Goal: Information Seeking & Learning: Learn about a topic

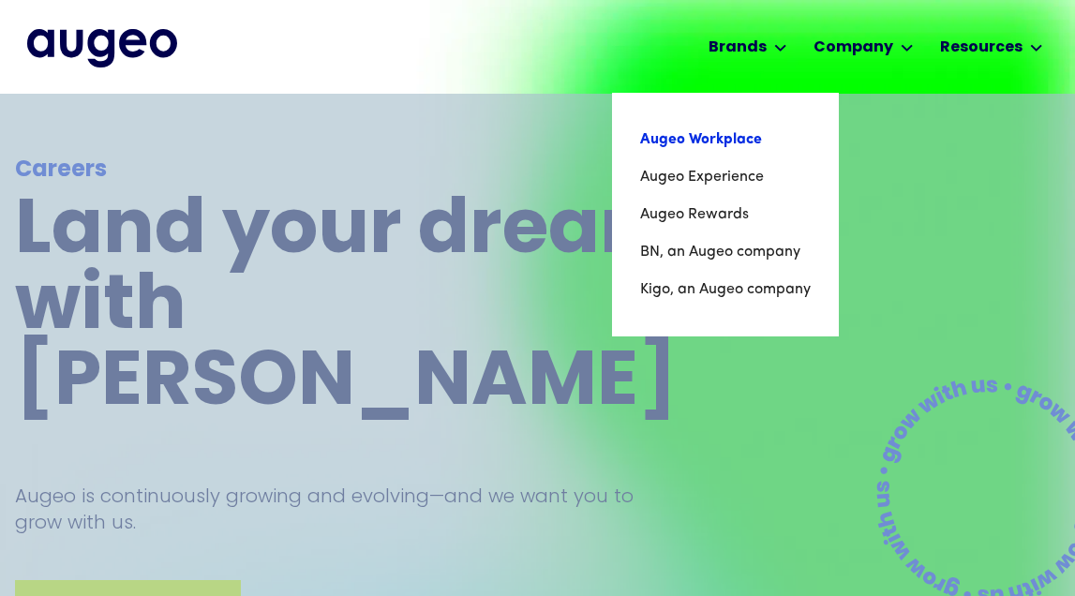
click at [726, 144] on link "Augeo Workplace" at bounding box center [725, 139] width 171 height 37
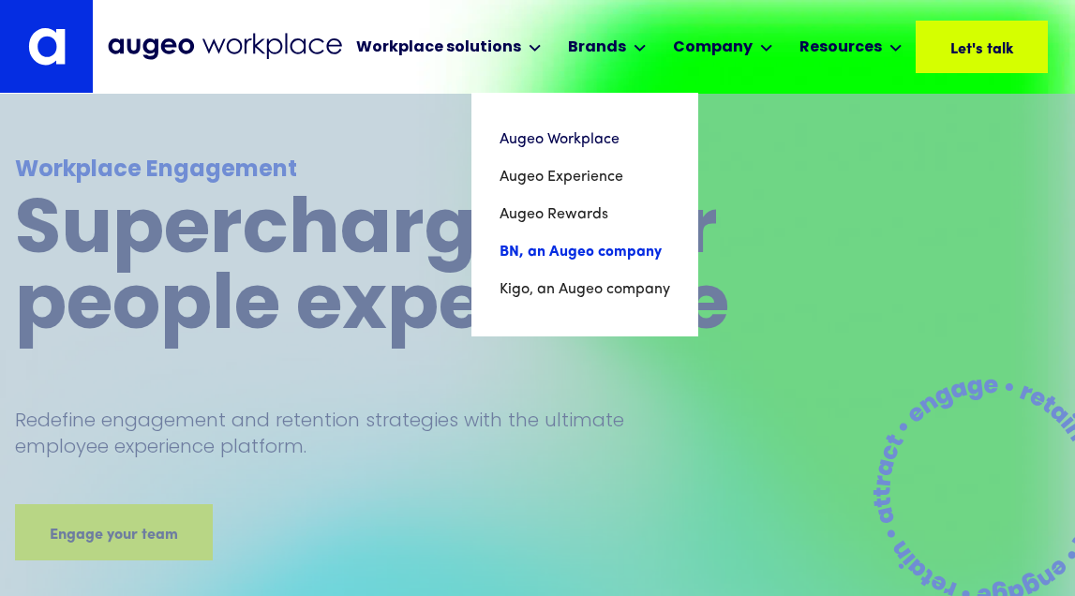
click at [568, 250] on link "BN, an Augeo company" at bounding box center [585, 251] width 171 height 37
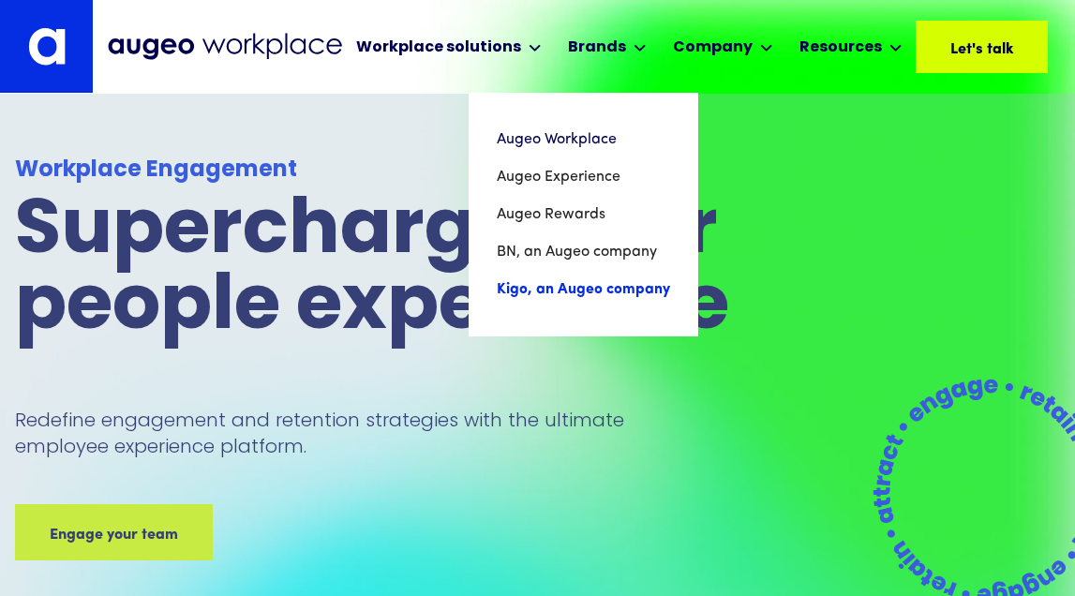
click at [574, 283] on link "Kigo, an Augeo company" at bounding box center [583, 289] width 173 height 37
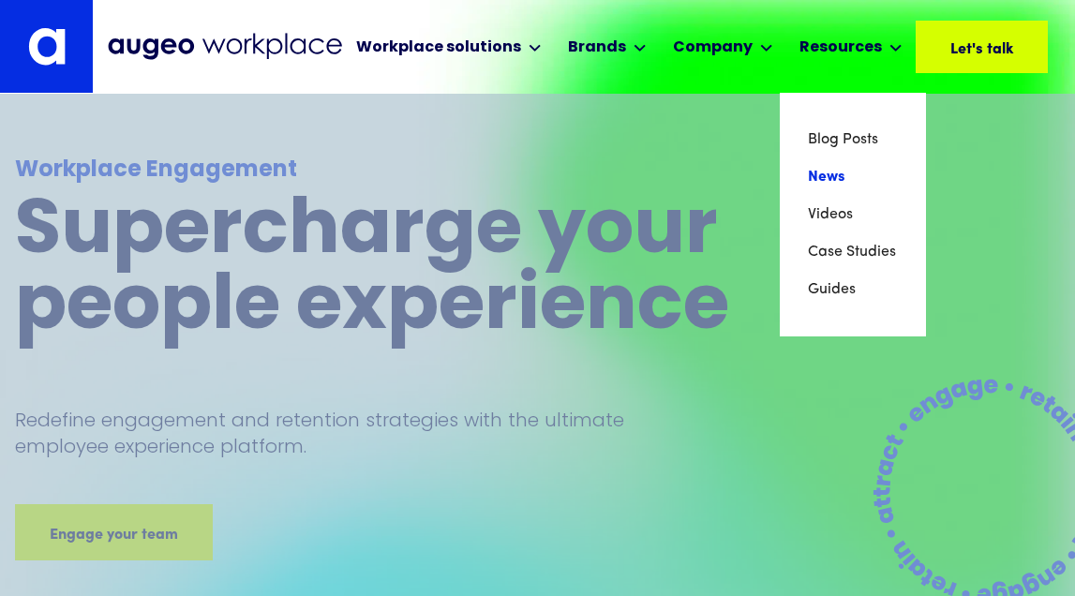
click at [831, 177] on link "News" at bounding box center [853, 176] width 90 height 37
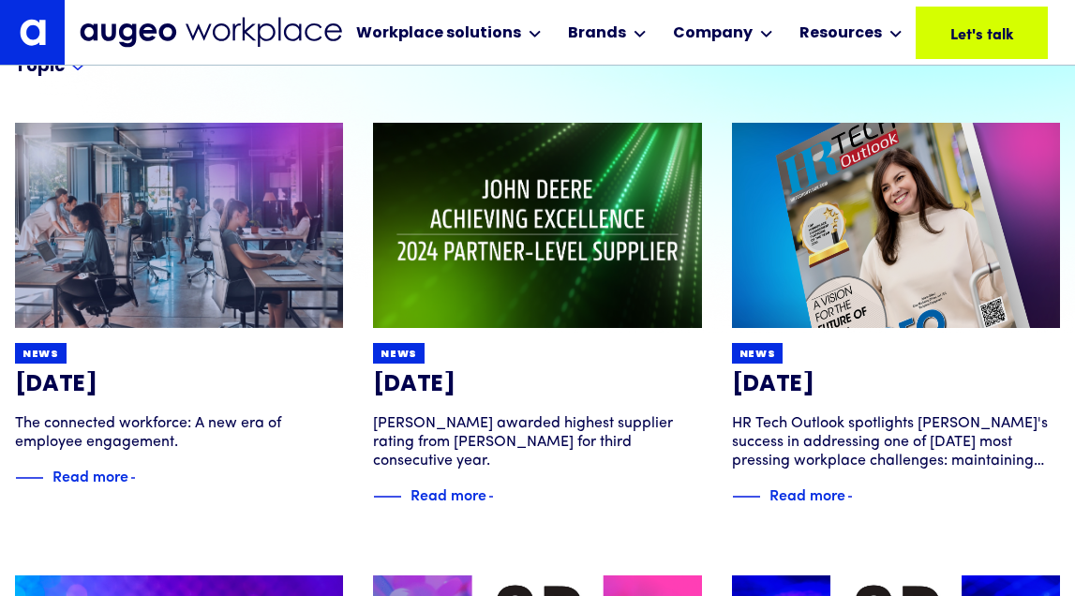
scroll to position [229, 0]
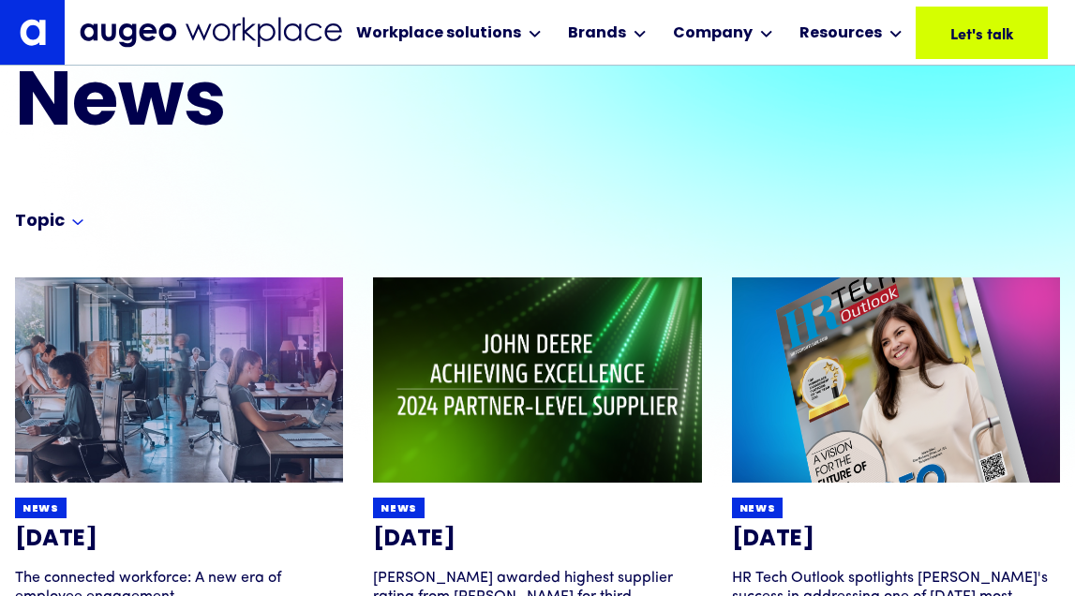
click at [208, 365] on img at bounding box center [179, 380] width 394 height 247
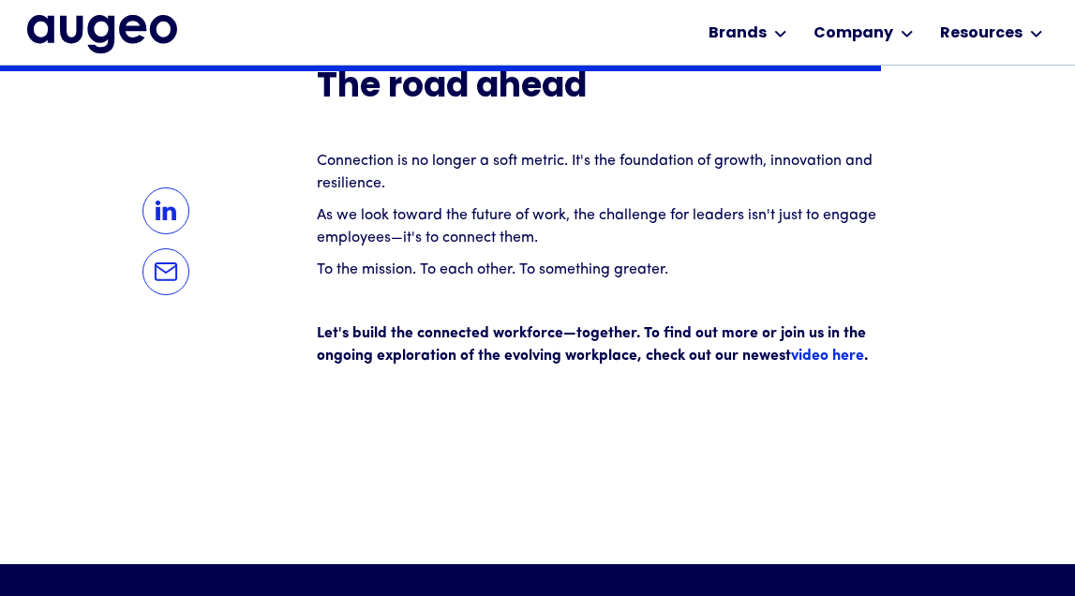
scroll to position [2876, 0]
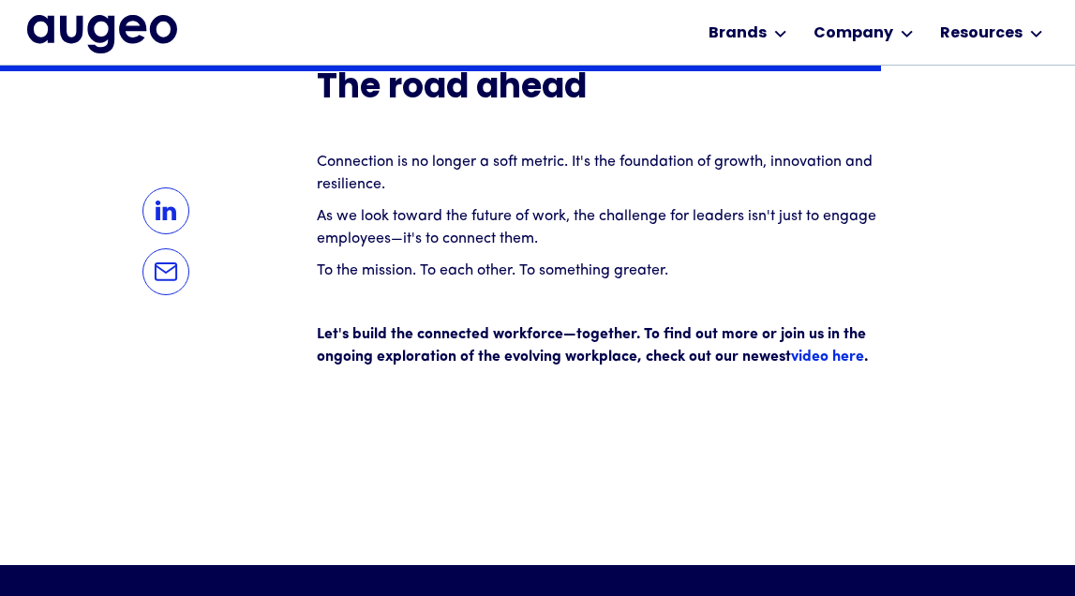
click at [815, 353] on strong "video here" at bounding box center [827, 357] width 73 height 15
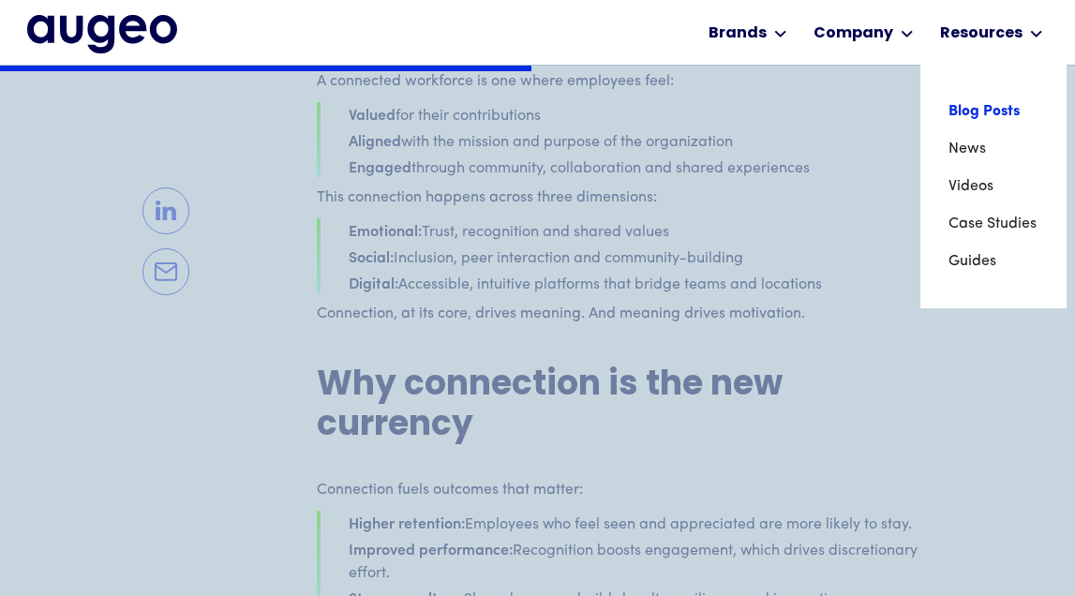
scroll to position [1734, 0]
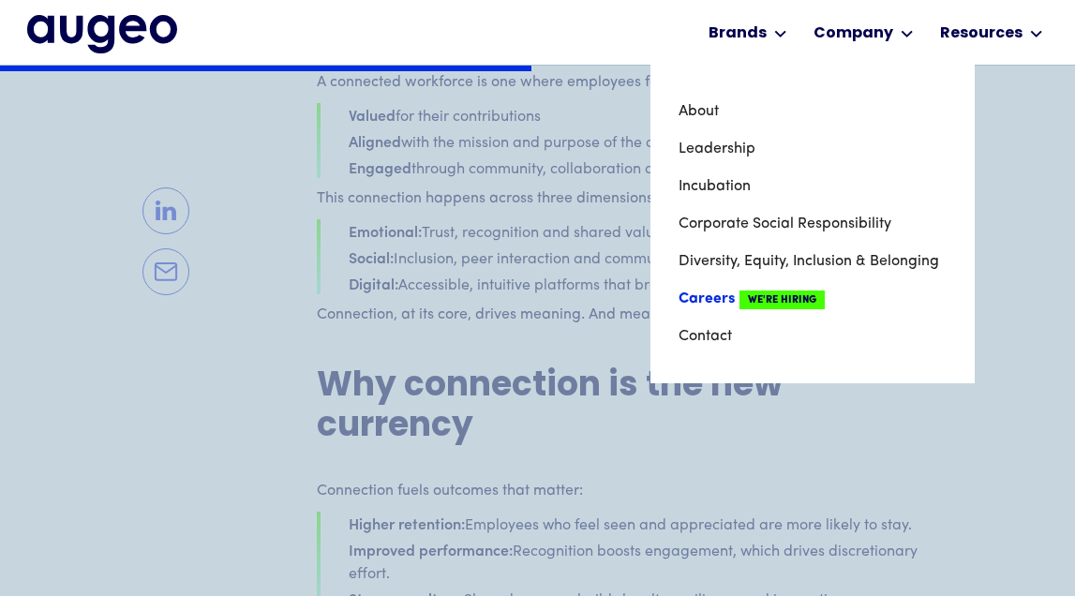
click at [717, 299] on link "Careers We're Hiring" at bounding box center [813, 298] width 268 height 37
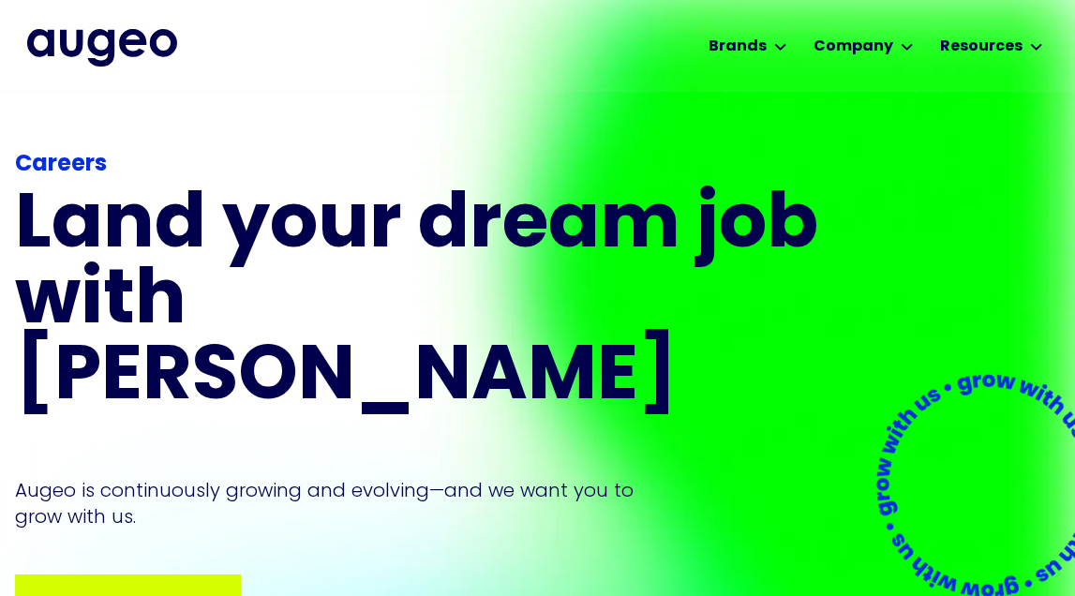
click at [126, 576] on div "Browse open positions Browse open positions Browse open positions Browse open p…" at bounding box center [128, 602] width 222 height 52
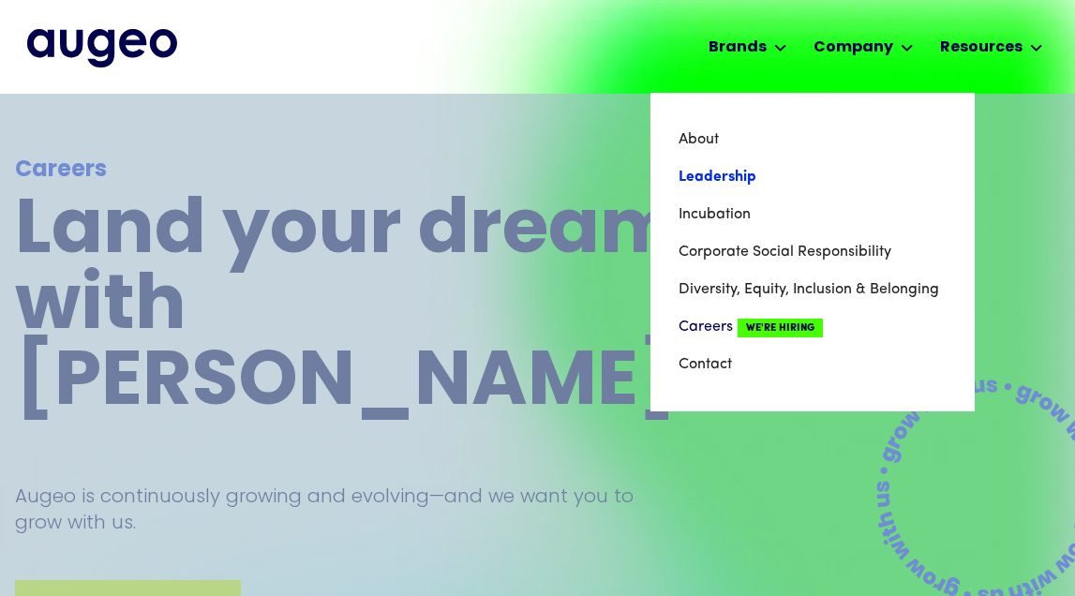
click at [719, 176] on link "Leadership" at bounding box center [813, 176] width 268 height 37
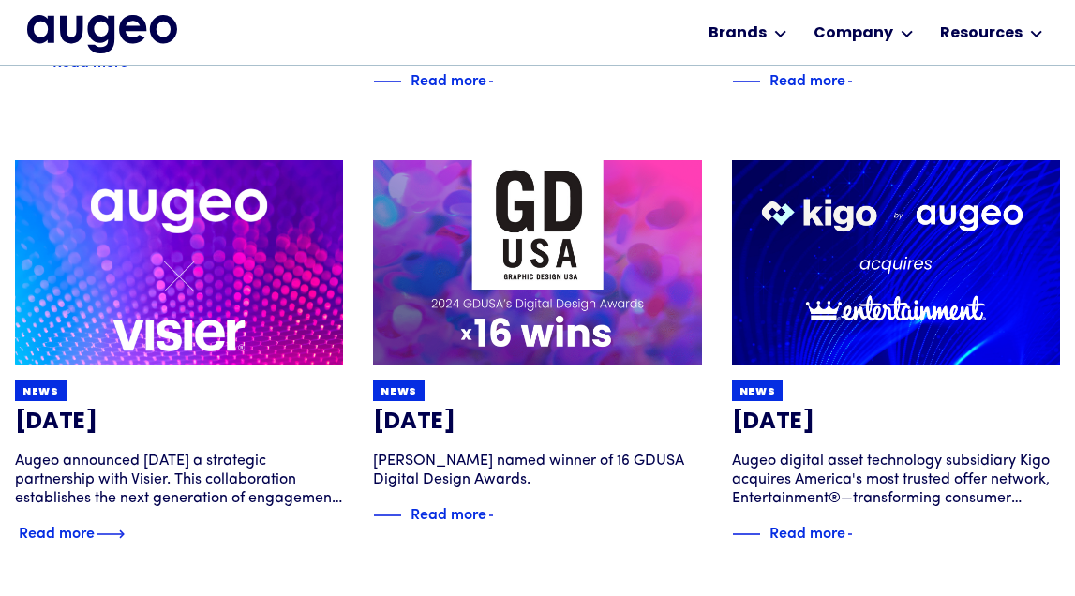
scroll to position [644, 0]
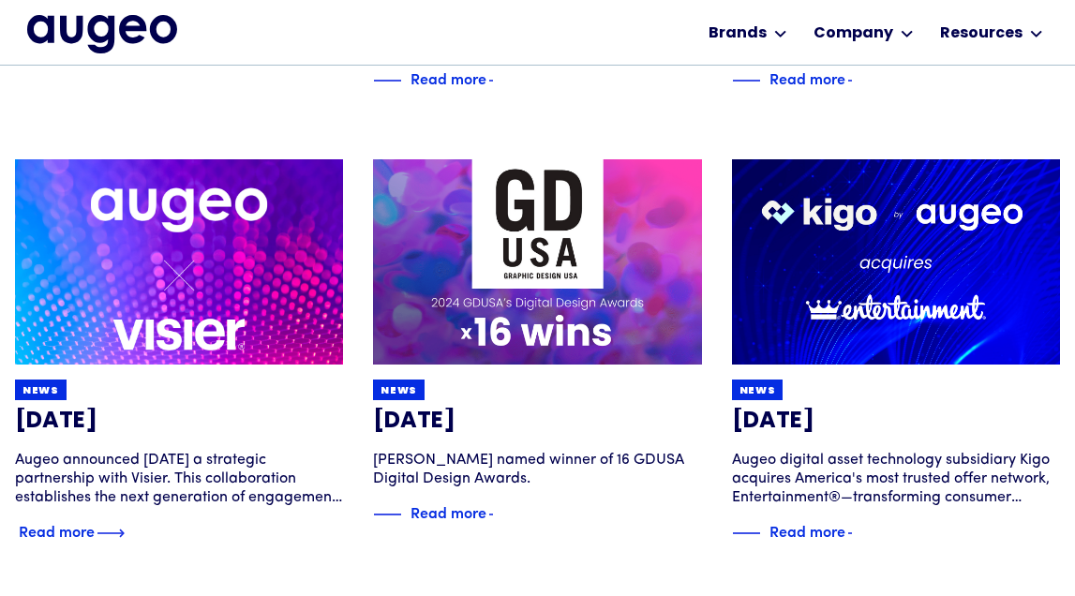
click at [137, 325] on img at bounding box center [179, 262] width 394 height 247
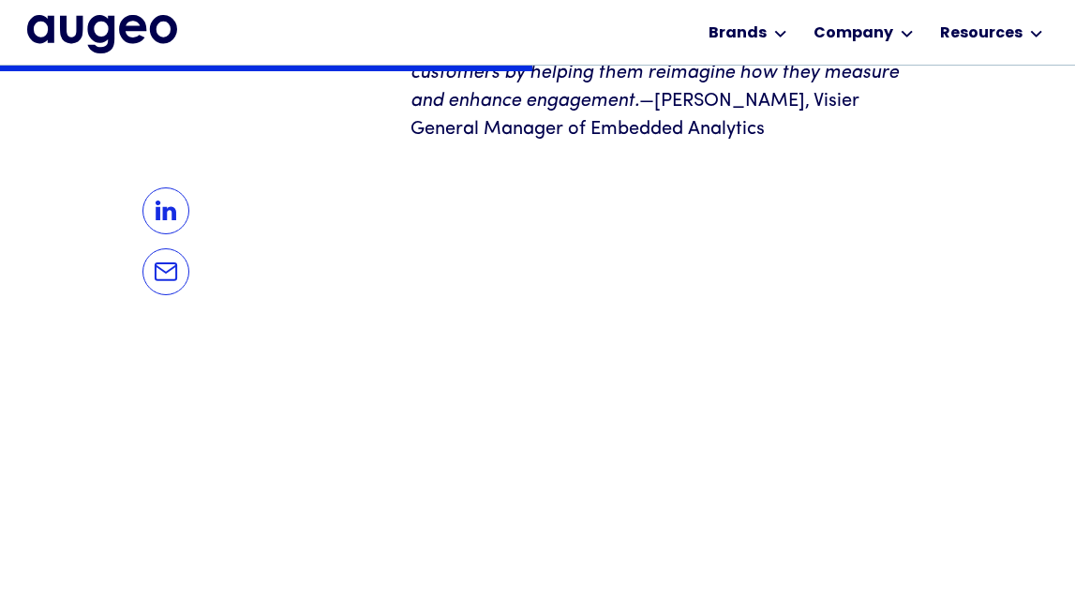
scroll to position [1675, 0]
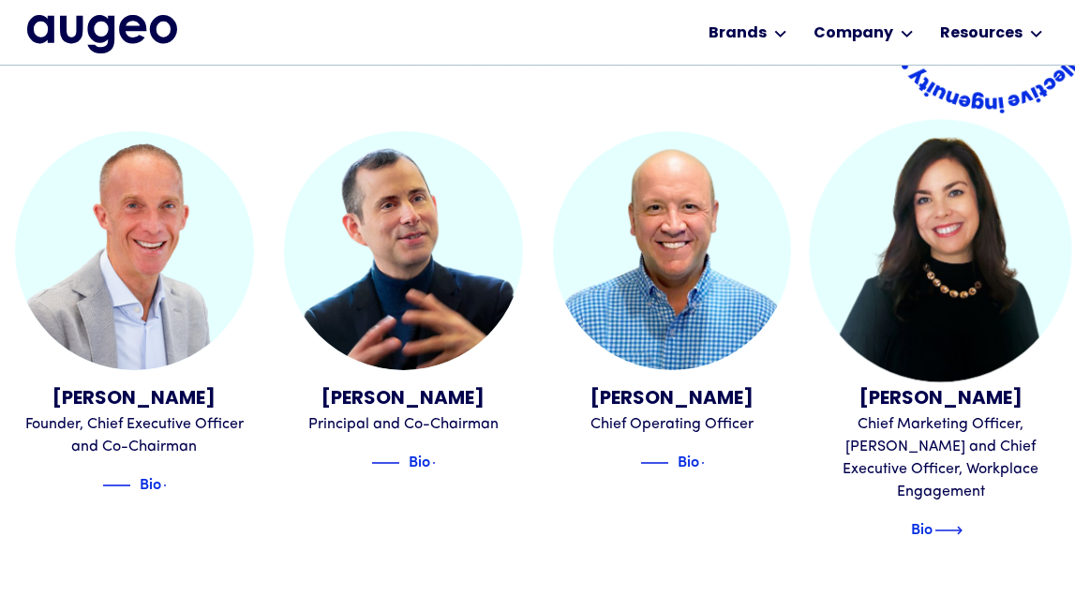
scroll to position [466, 0]
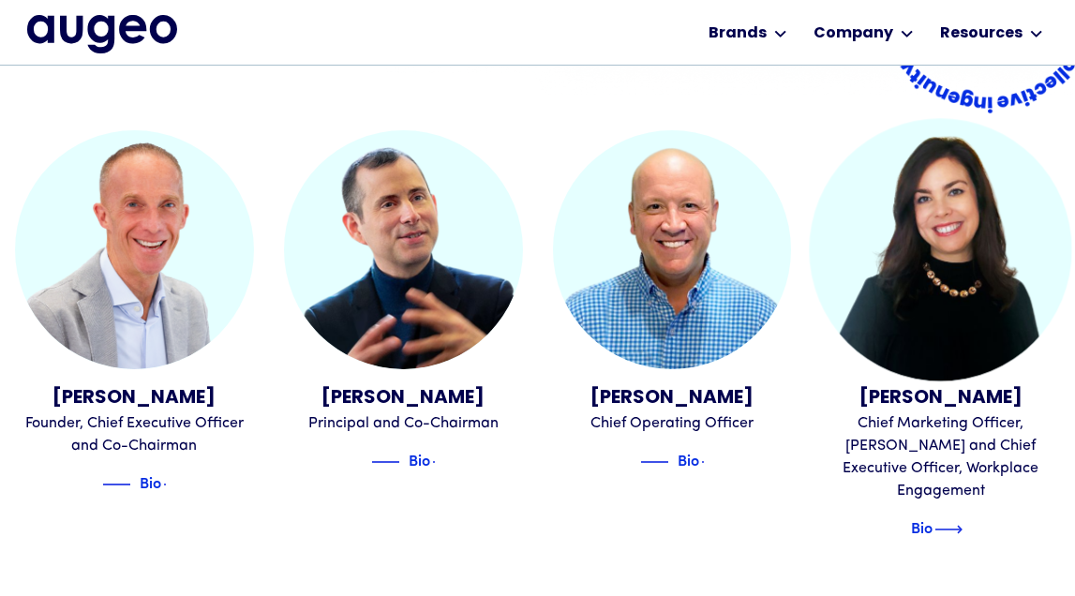
click at [933, 515] on div "Bio" at bounding box center [922, 526] width 22 height 22
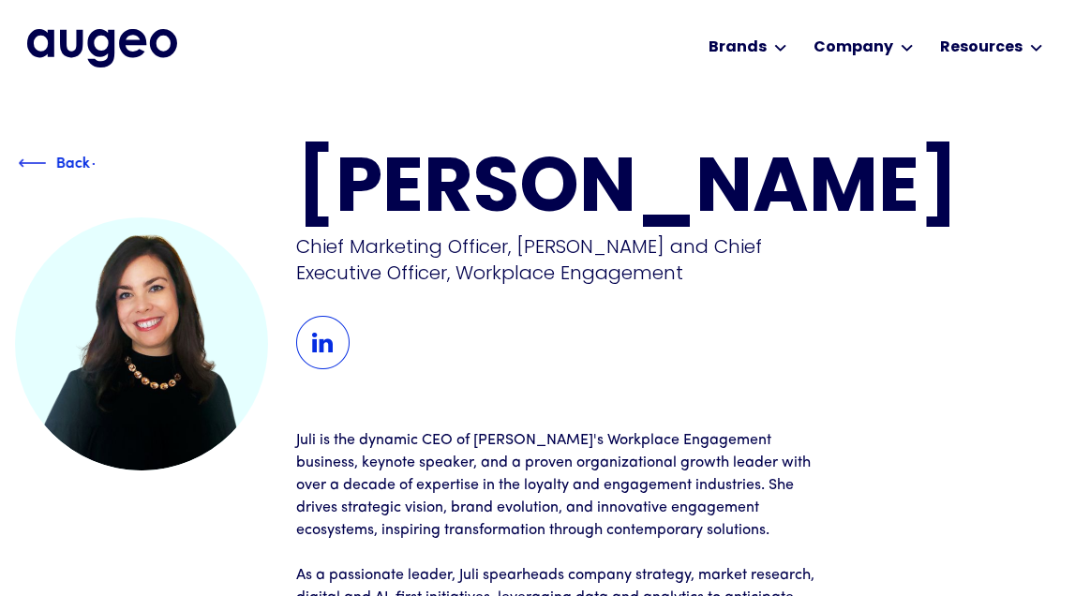
click at [24, 158] on img at bounding box center [33, 163] width 28 height 22
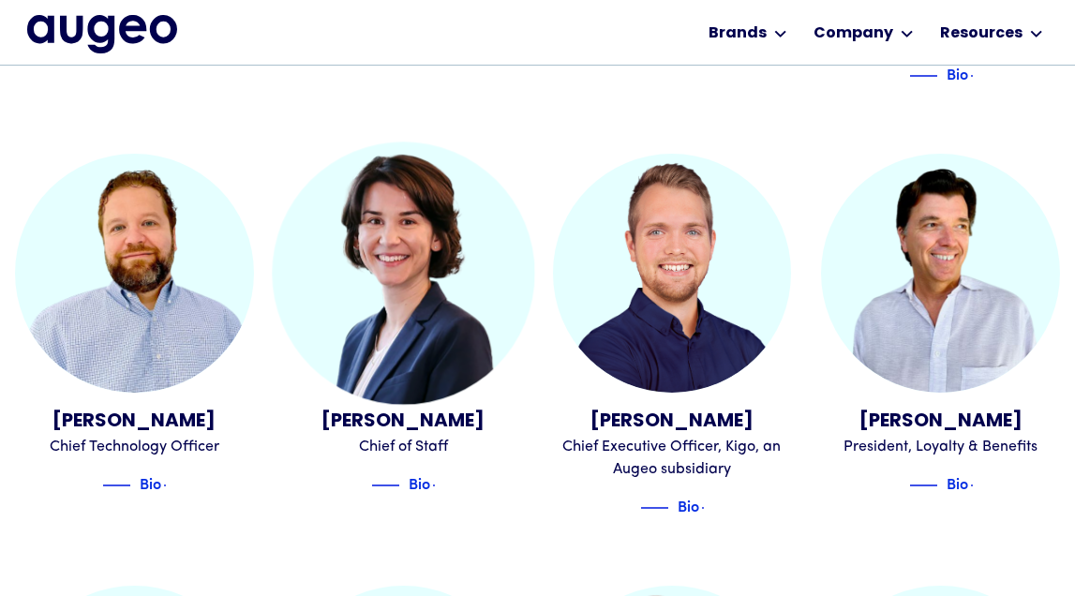
scroll to position [920, 0]
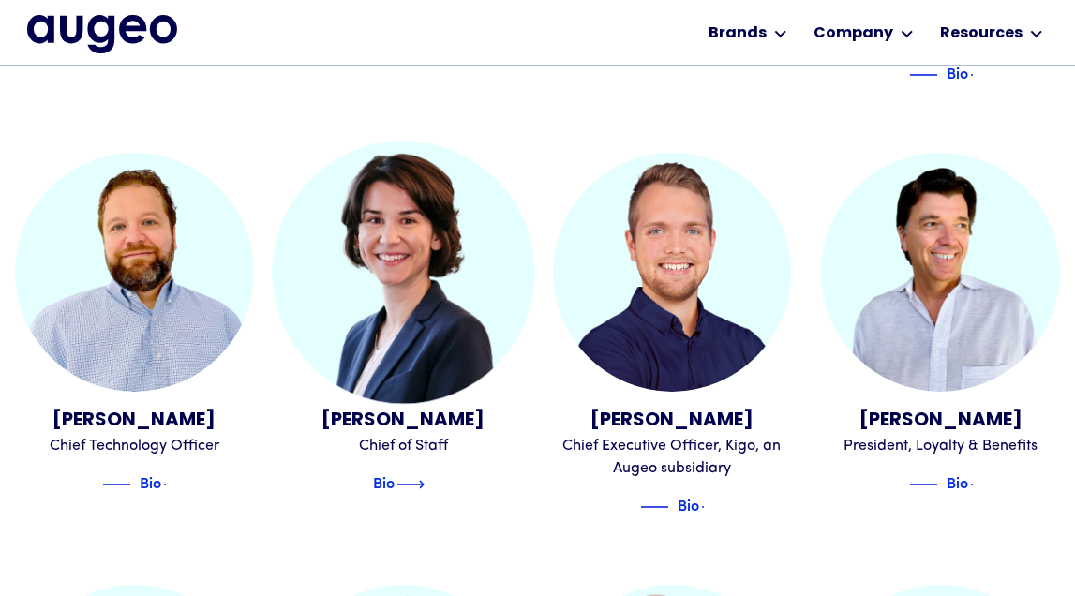
click at [413, 473] on img at bounding box center [410, 484] width 28 height 22
